Goal: Information Seeking & Learning: Understand process/instructions

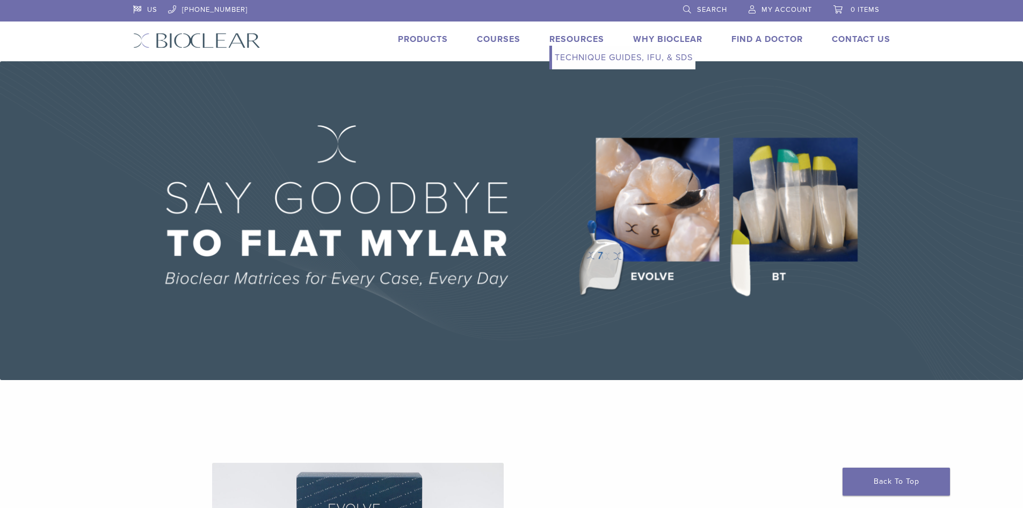
click at [580, 38] on link "Resources" at bounding box center [577, 39] width 55 height 11
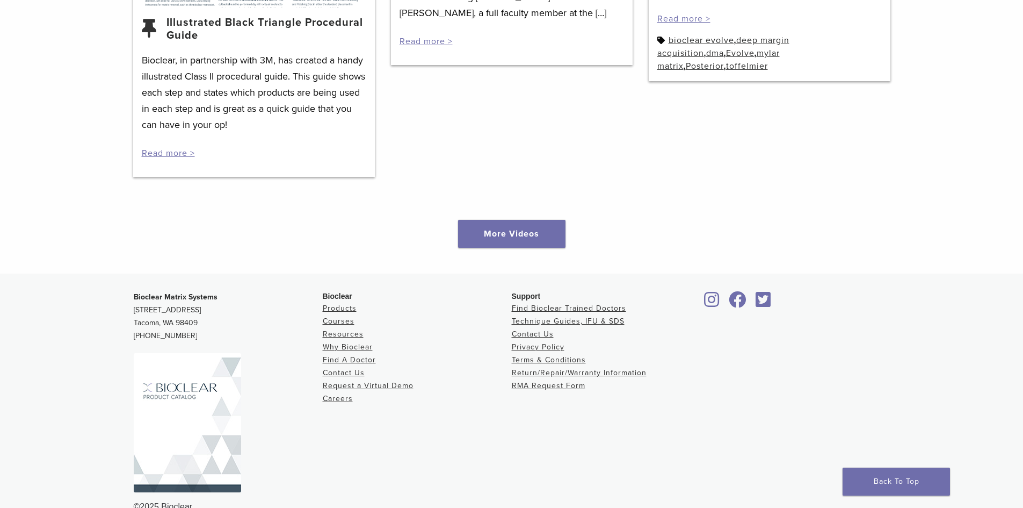
scroll to position [1585, 0]
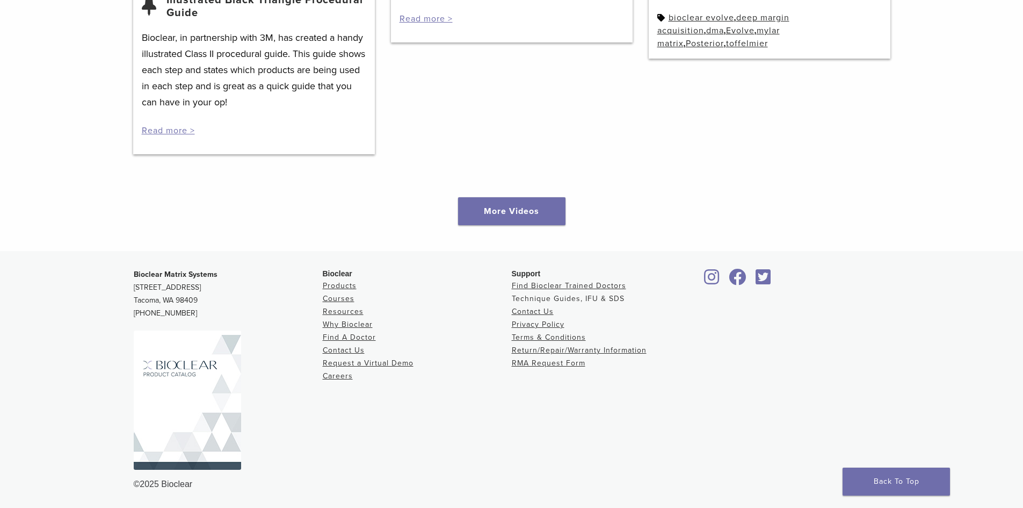
click at [551, 300] on link "Technique Guides, IFU & SDS" at bounding box center [568, 298] width 113 height 9
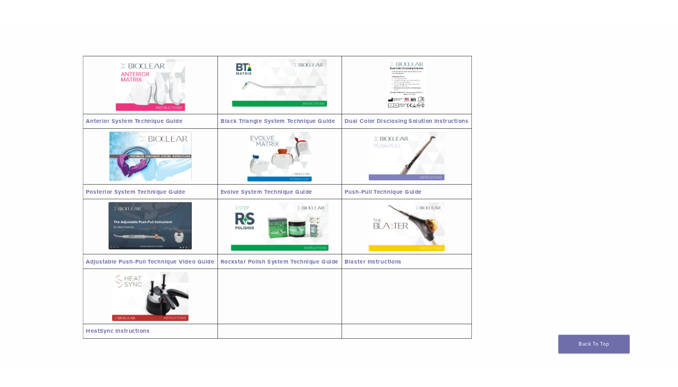
scroll to position [215, 0]
